Goal: Check status

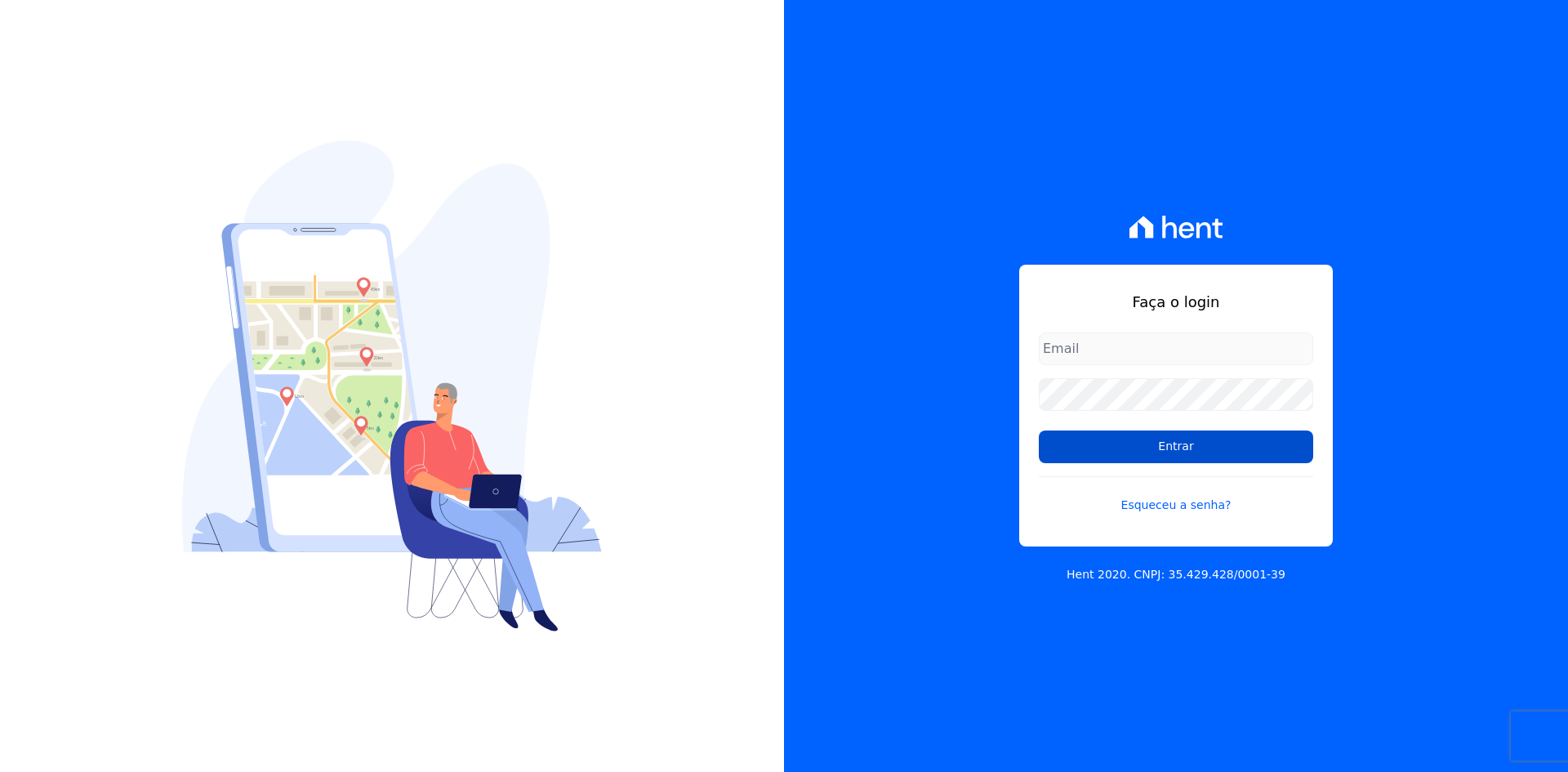
type input "[EMAIL_ADDRESS][DOMAIN_NAME]"
click at [615, 272] on input "Entrar" at bounding box center [1175, 447] width 274 height 33
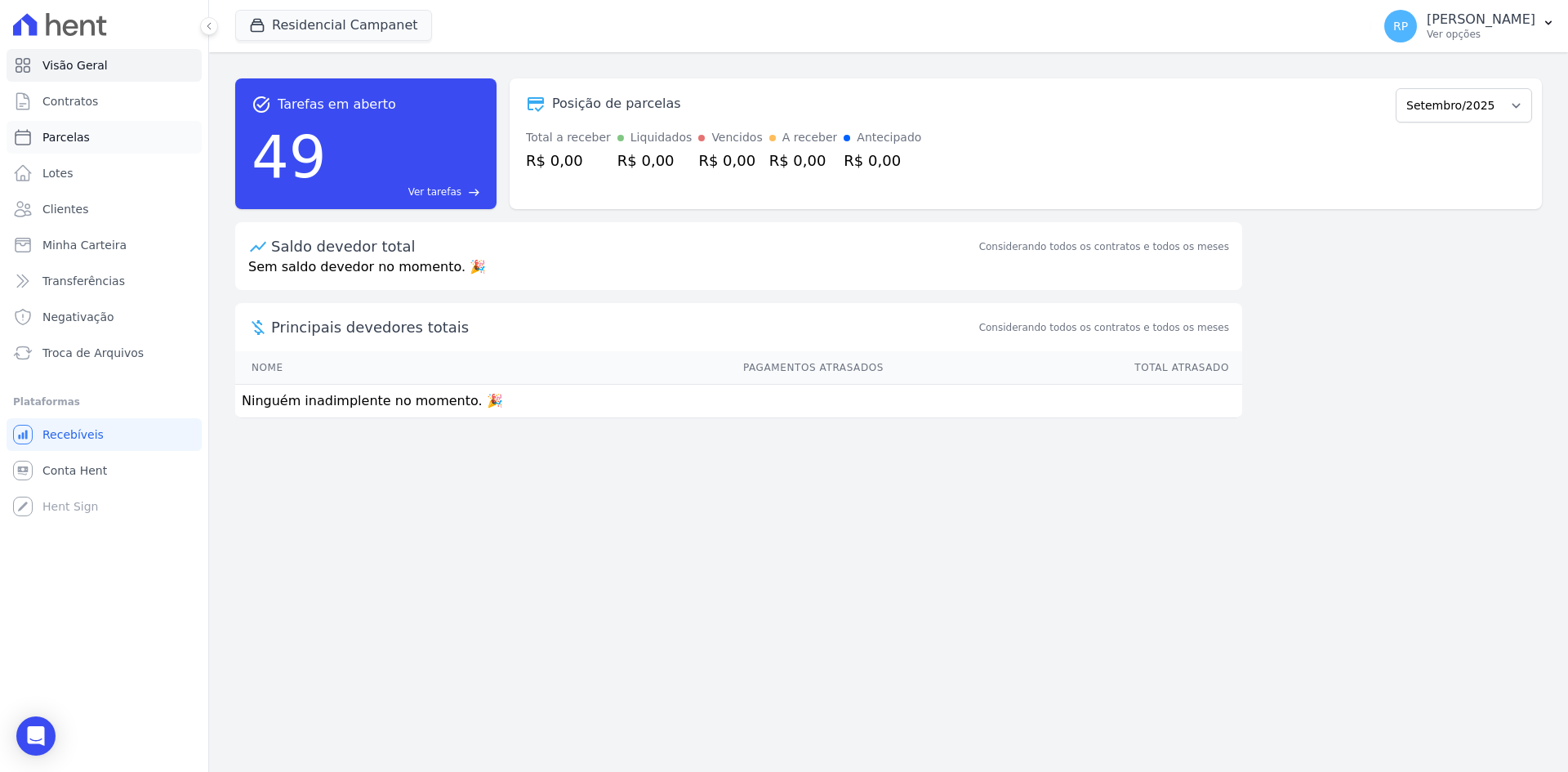
click at [56, 129] on link "Parcelas" at bounding box center [104, 138] width 195 height 33
select select
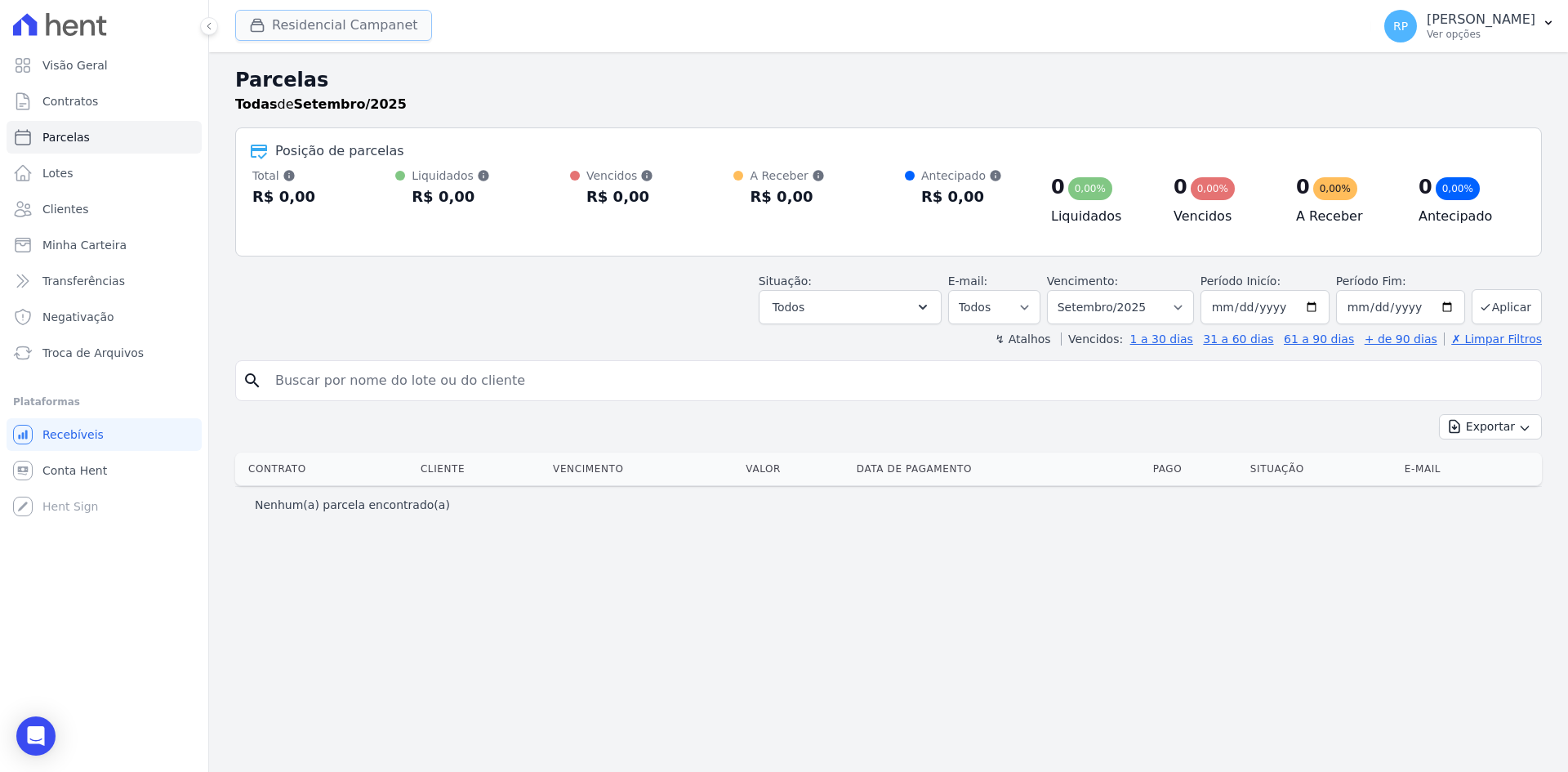
click at [345, 28] on button "Residencial Campanet" at bounding box center [333, 26] width 197 height 31
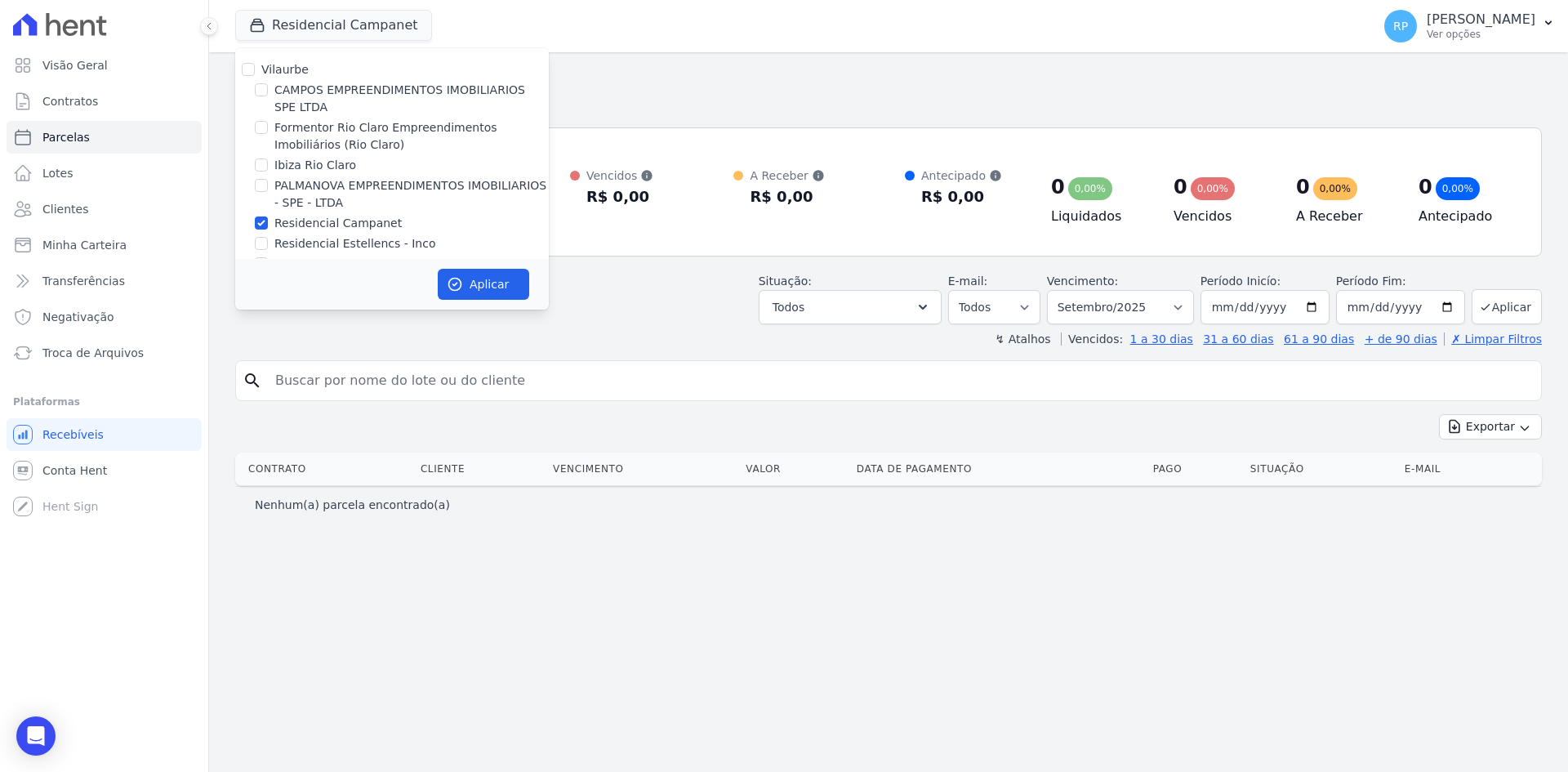
click at [306, 100] on label "CAMPOS EMPREENDIMENTOS IMOBILIARIOS SPE LTDA" at bounding box center [411, 98] width 274 height 34
click at [268, 96] on input "CAMPOS EMPREENDIMENTOS IMOBILIARIOS SPE LTDA" at bounding box center [261, 90] width 13 height 13
checkbox input "true"
click at [295, 219] on label "Residencial Campanet" at bounding box center [338, 223] width 128 height 17
click at [268, 219] on input "Residencial Campanet" at bounding box center [261, 223] width 13 height 13
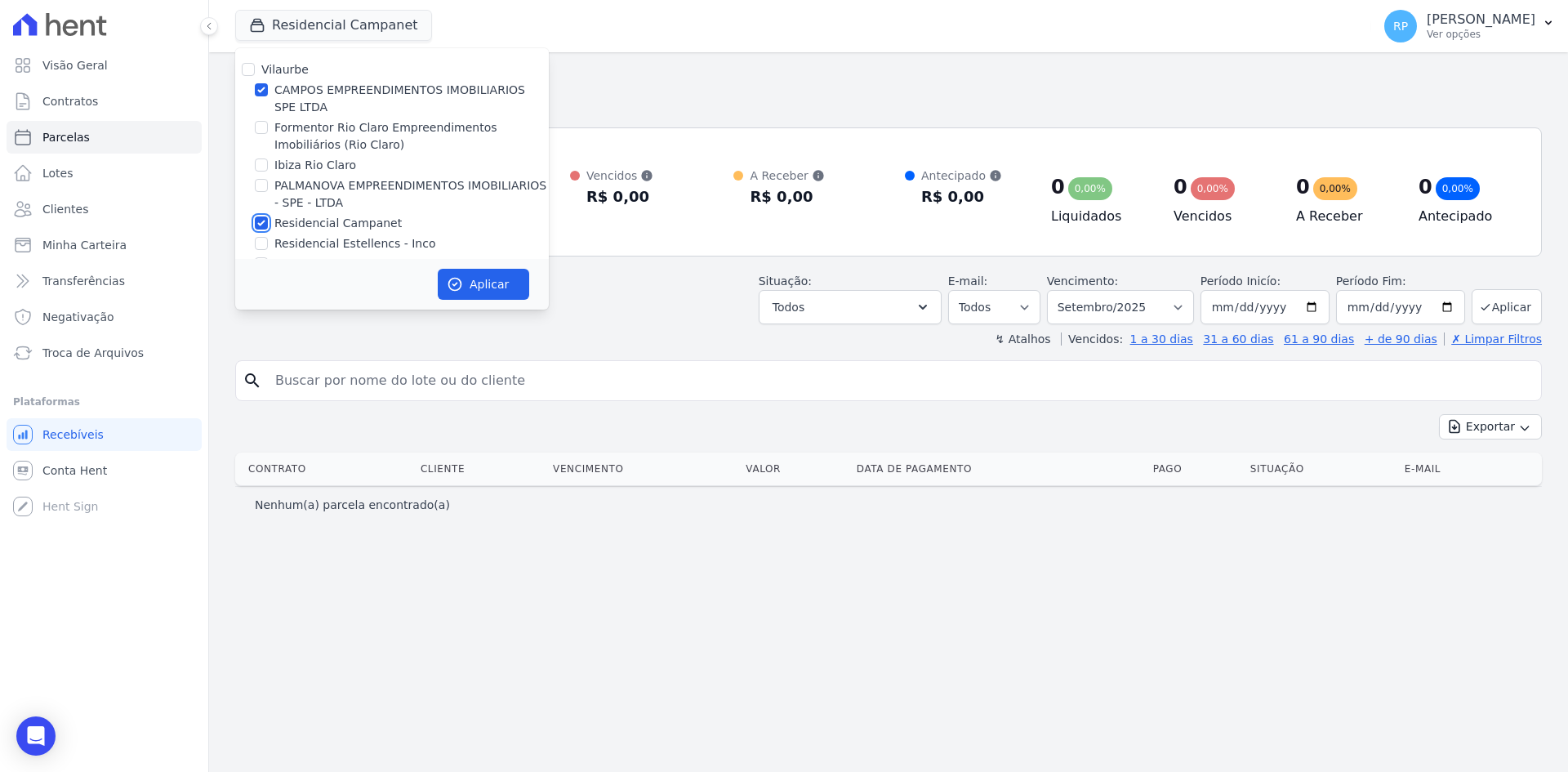
checkbox input "false"
click at [465, 272] on button "Aplicar" at bounding box center [484, 285] width 92 height 31
select select
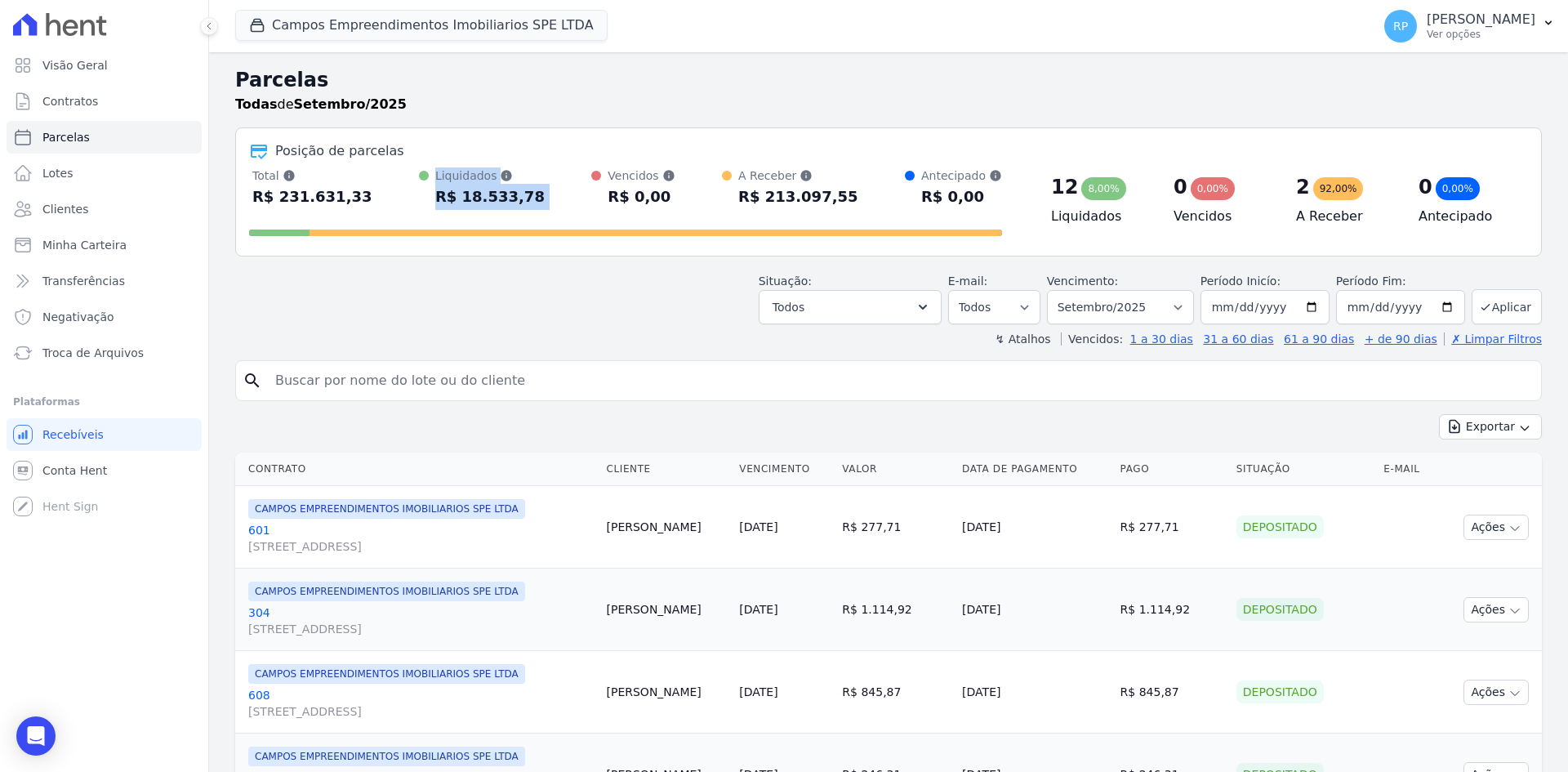
drag, startPoint x: 420, startPoint y: 192, endPoint x: 546, endPoint y: 208, distance: 127.0
click at [546, 208] on div "Total Soma das parcelas pagas, vencidas, em aberto e agendadas. Não considera p…" at bounding box center [625, 188] width 753 height 42
click at [534, 309] on div "Situação: Agendado Em Aberto Pago Processando Cancelado Vencido Transferindo De…" at bounding box center [888, 295] width 1307 height 58
click at [537, 272] on div "Situação: Agendado Em Aberto Pago Processando Cancelado Vencido Transferindo De…" at bounding box center [888, 295] width 1307 height 58
